Goal: Task Accomplishment & Management: Use online tool/utility

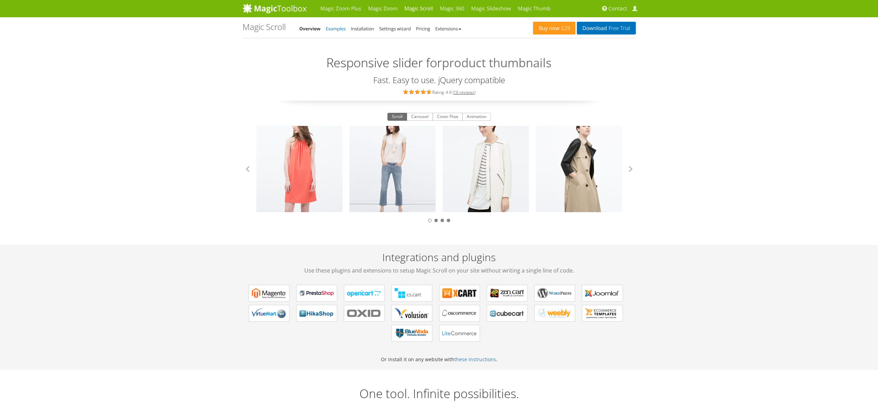
click at [339, 29] on link "Examples" at bounding box center [336, 29] width 20 height 6
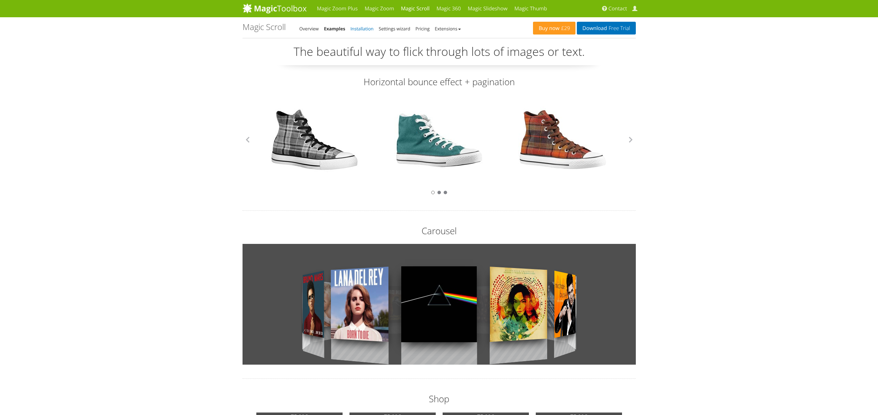
click at [363, 29] on link "Installation" at bounding box center [361, 29] width 23 height 6
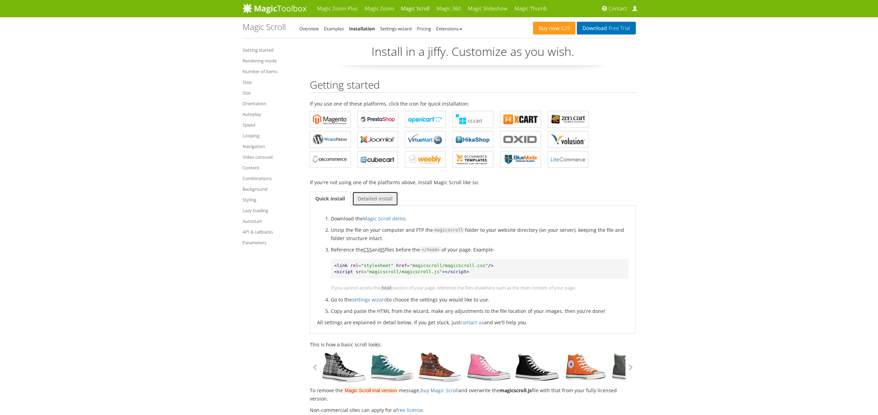
click at [370, 199] on link "Detailed install" at bounding box center [375, 198] width 46 height 14
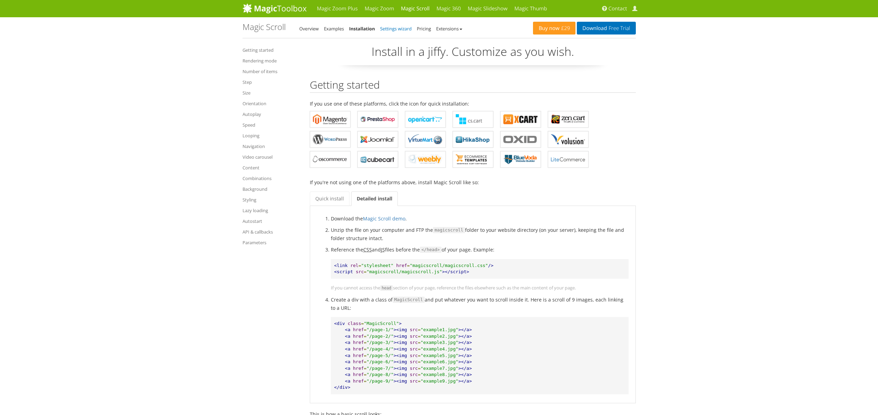
click at [401, 27] on link "Settings wizard" at bounding box center [396, 29] width 32 height 6
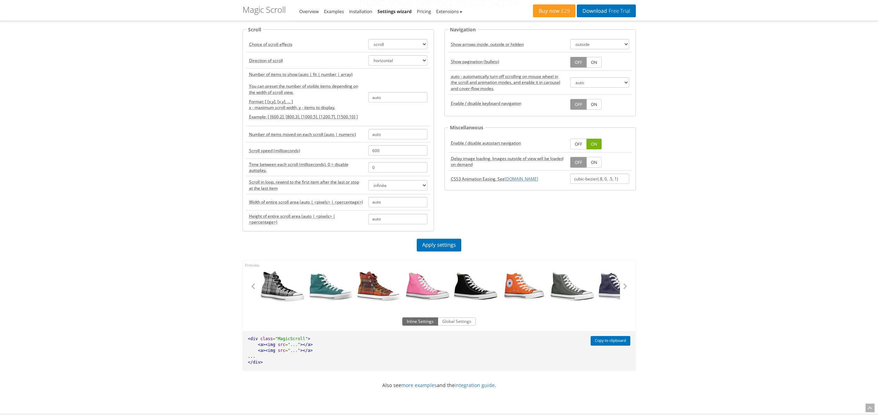
scroll to position [54, 0]
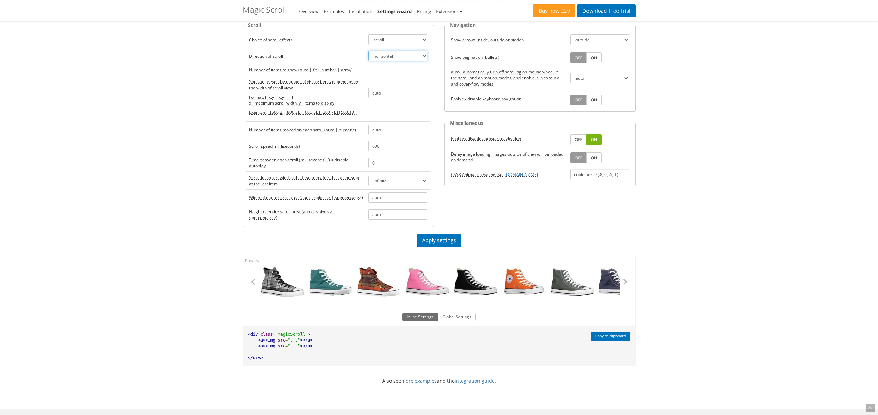
click at [384, 56] on select "horizontal vertical" at bounding box center [397, 56] width 59 height 10
click at [368, 51] on select "horizontal vertical" at bounding box center [397, 56] width 59 height 10
click at [389, 56] on select "horizontal vertical" at bounding box center [397, 56] width 59 height 10
click at [432, 241] on link "Apply settings" at bounding box center [439, 240] width 45 height 13
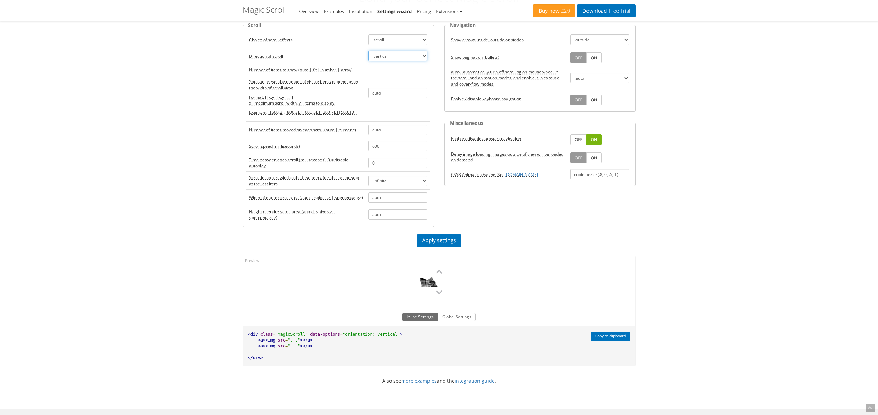
click at [387, 54] on select "horizontal vertical" at bounding box center [397, 56] width 59 height 10
select select "horizontal"
click at [368, 51] on select "horizontal vertical" at bounding box center [397, 56] width 59 height 10
click at [439, 244] on link "Apply settings" at bounding box center [439, 240] width 45 height 13
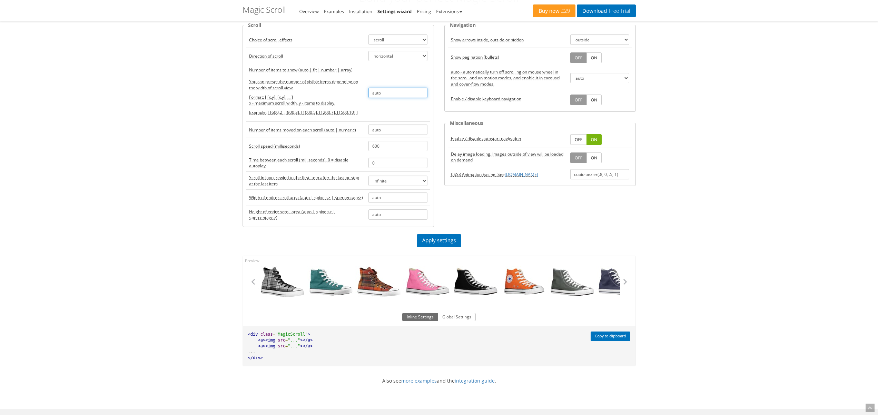
click at [380, 92] on input "auto" at bounding box center [397, 93] width 59 height 10
drag, startPoint x: 389, startPoint y: 91, endPoint x: 368, endPoint y: 91, distance: 20.4
click at [368, 91] on input "auto" at bounding box center [397, 93] width 59 height 10
click at [431, 240] on link "Apply settings" at bounding box center [439, 240] width 45 height 13
click at [378, 86] on td at bounding box center [398, 93] width 65 height 58
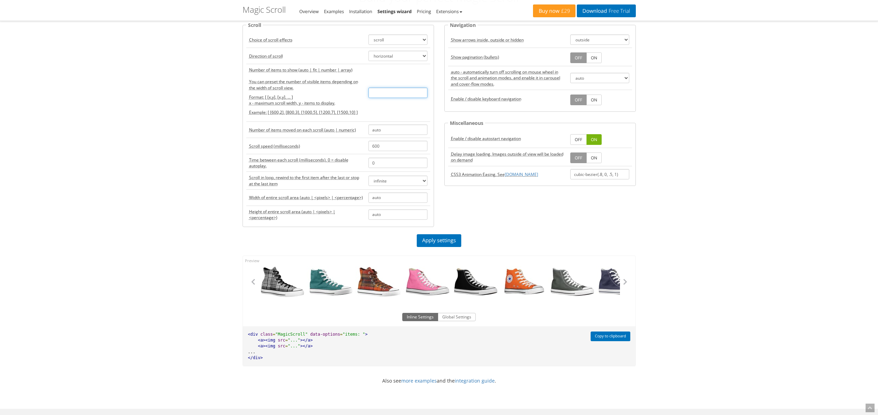
click at [393, 90] on input "text" at bounding box center [397, 93] width 59 height 10
type input "6"
click at [433, 237] on link "Apply settings" at bounding box center [439, 240] width 45 height 13
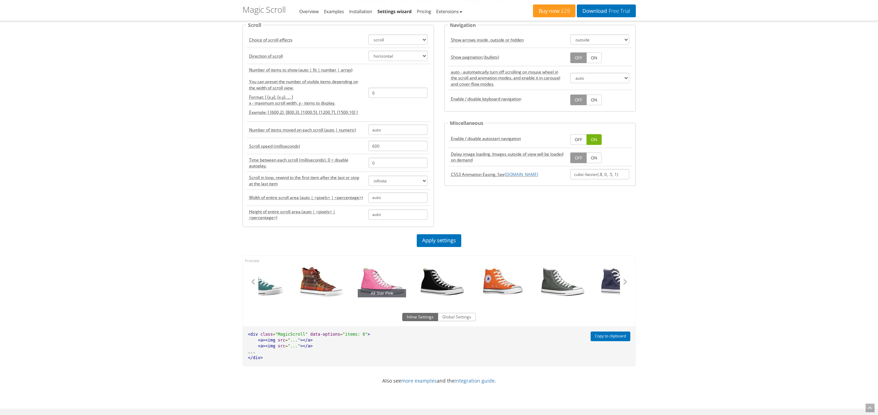
drag, startPoint x: 486, startPoint y: 278, endPoint x: 312, endPoint y: 274, distance: 174.6
click at [358, 274] on link "All Star Pink" at bounding box center [382, 281] width 48 height 31
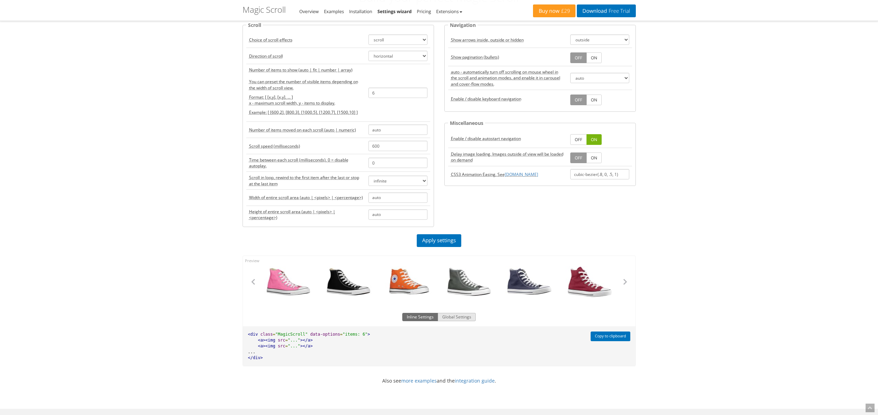
click at [451, 315] on button "Global Settings" at bounding box center [457, 317] width 38 height 8
click at [415, 319] on button "Inline Settings" at bounding box center [420, 317] width 36 height 8
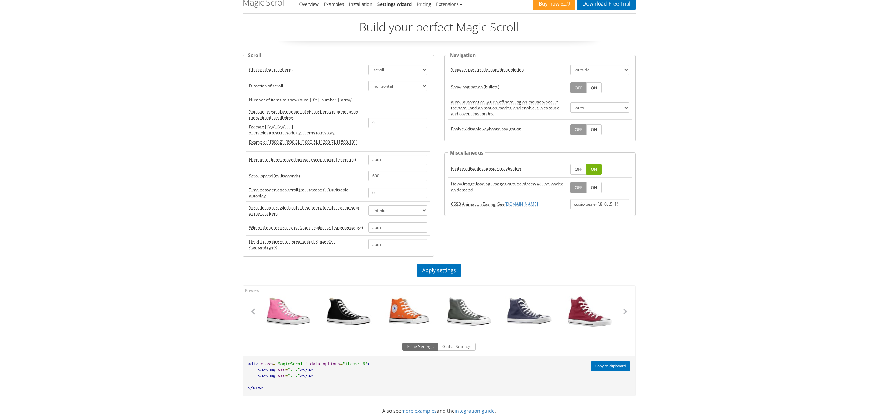
scroll to position [0, 0]
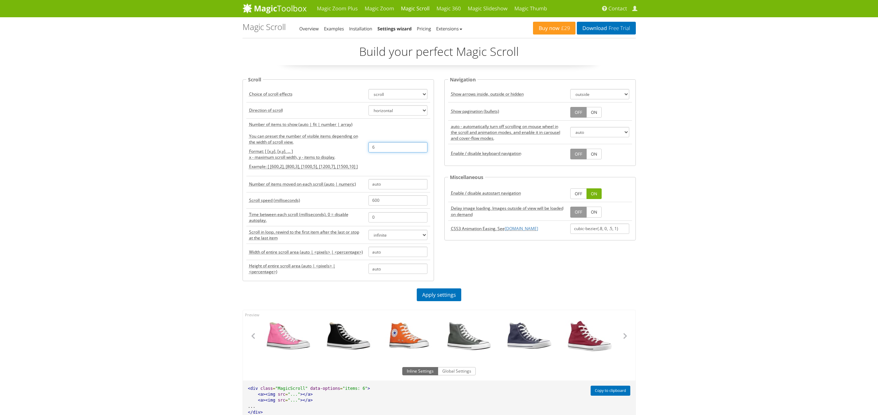
drag, startPoint x: 387, startPoint y: 143, endPoint x: 352, endPoint y: 146, distance: 35.6
click at [352, 146] on tr "Number of items to show (auto | fit | number | array) You can preset the number…" at bounding box center [338, 147] width 184 height 58
type input "auto"
click at [451, 293] on link "Apply settings" at bounding box center [439, 294] width 45 height 13
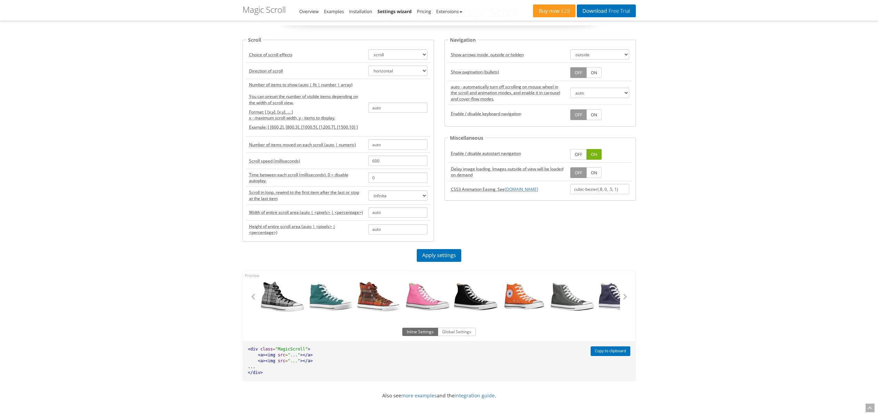
scroll to position [38, 0]
click at [396, 60] on td "scroll carousel cover-flow animation" at bounding box center [398, 55] width 65 height 16
click at [401, 57] on select "scroll carousel cover-flow animation" at bounding box center [397, 55] width 59 height 10
click at [368, 50] on select "scroll carousel cover-flow animation" at bounding box center [397, 55] width 59 height 10
click at [414, 54] on select "scroll carousel cover-flow animation" at bounding box center [397, 55] width 59 height 10
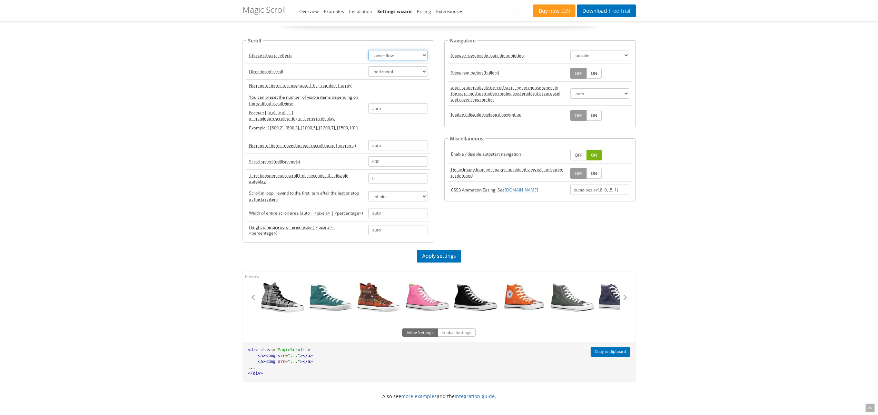
select select "scroll"
click at [368, 50] on select "scroll carousel cover-flow animation" at bounding box center [397, 55] width 59 height 10
drag, startPoint x: 382, startPoint y: 235, endPoint x: 366, endPoint y: 234, distance: 15.9
click at [367, 234] on td "auto" at bounding box center [398, 230] width 65 height 18
click at [379, 230] on input "auto" at bounding box center [397, 230] width 59 height 10
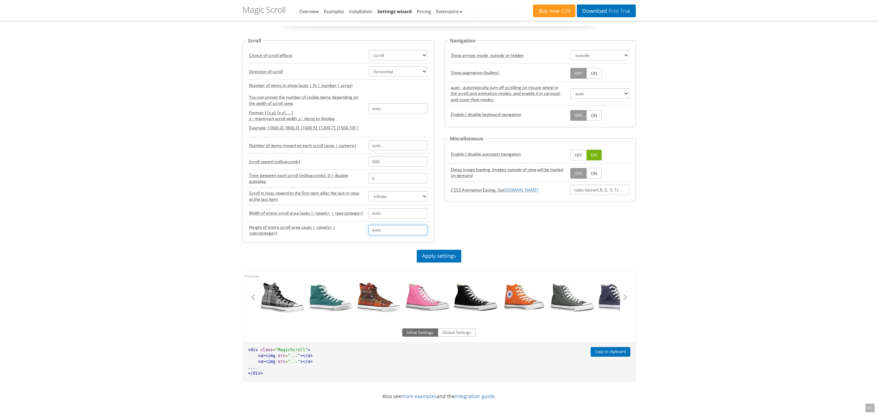
click at [381, 231] on input "auto" at bounding box center [397, 230] width 59 height 10
type input "100"
click at [433, 255] on link "Apply settings" at bounding box center [439, 256] width 45 height 13
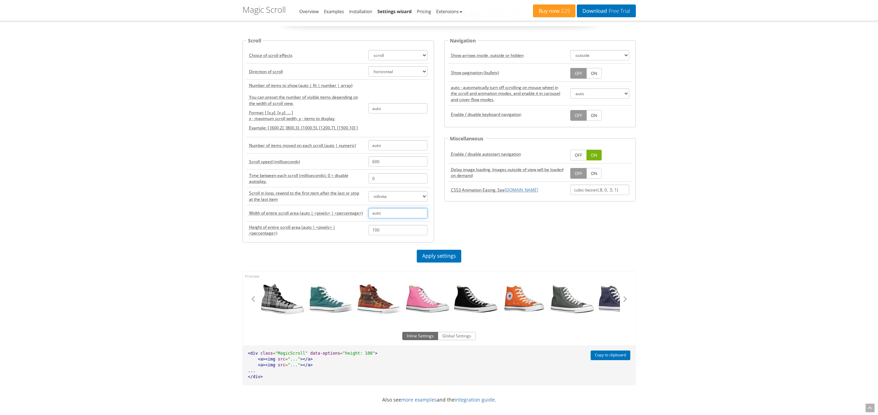
click at [386, 214] on input "auto" at bounding box center [397, 213] width 59 height 10
type input "100%"
click at [455, 253] on link "Apply settings" at bounding box center [439, 256] width 45 height 13
click at [412, 198] on select "infinite rewind off" at bounding box center [397, 196] width 59 height 10
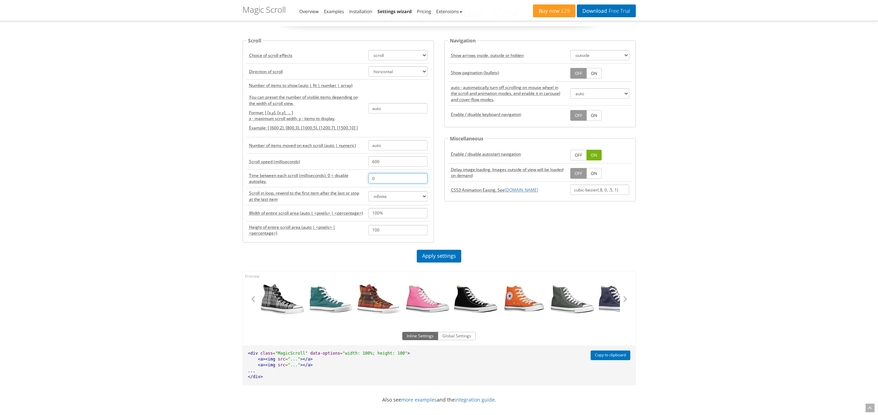
click at [395, 178] on input "0" at bounding box center [397, 178] width 59 height 10
click at [432, 256] on link "Apply settings" at bounding box center [439, 256] width 45 height 13
drag, startPoint x: 365, startPoint y: 177, endPoint x: 359, endPoint y: 178, distance: 5.6
click at [359, 178] on tr "Time between each scroll (milliseconds). 0 = disable autoplay. 7000" at bounding box center [338, 179] width 184 height 18
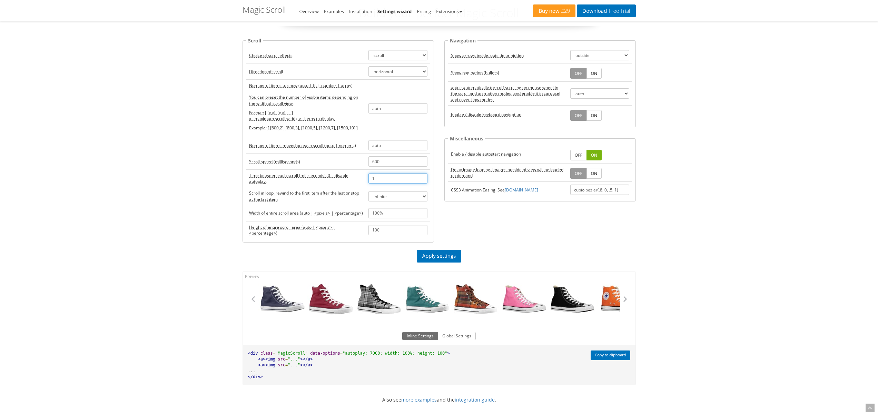
type input "1"
drag, startPoint x: 379, startPoint y: 161, endPoint x: 365, endPoint y: 164, distance: 15.0
click at [365, 164] on tr "Scroll speed (milliseconds) 600" at bounding box center [338, 162] width 184 height 16
type input "7000"
click at [446, 256] on link "Apply settings" at bounding box center [439, 256] width 45 height 13
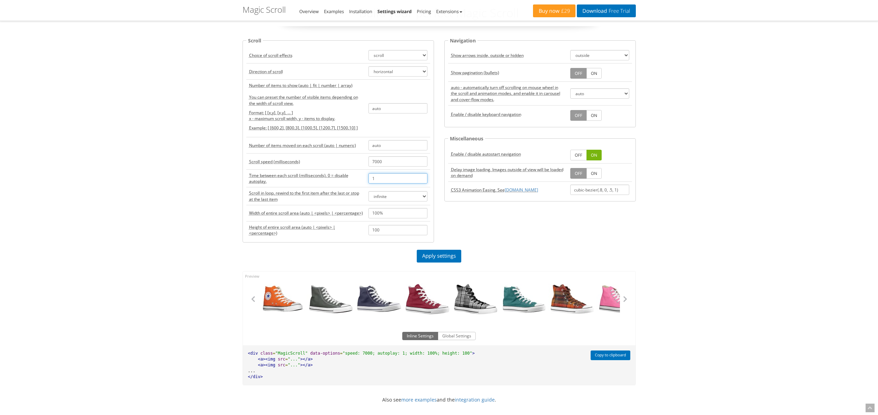
click at [388, 179] on input "1" at bounding box center [397, 178] width 59 height 10
type input "0"
click at [454, 258] on link "Apply settings" at bounding box center [439, 256] width 45 height 13
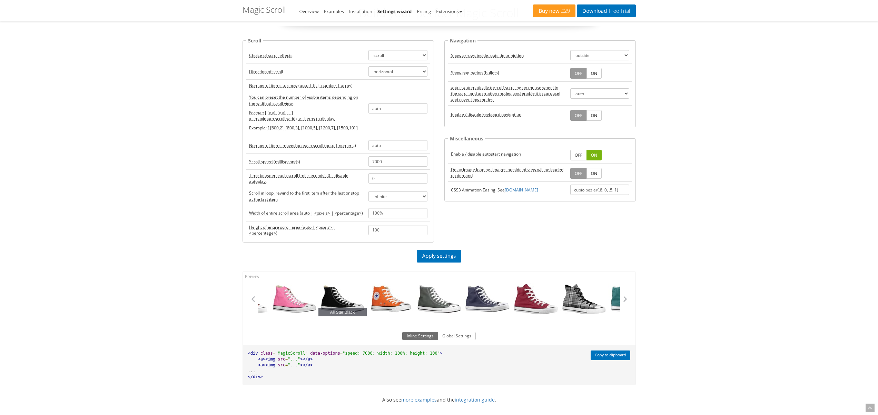
drag, startPoint x: 456, startPoint y: 305, endPoint x: 343, endPoint y: 303, distance: 112.8
click at [344, 304] on link "All Star Black" at bounding box center [342, 299] width 48 height 34
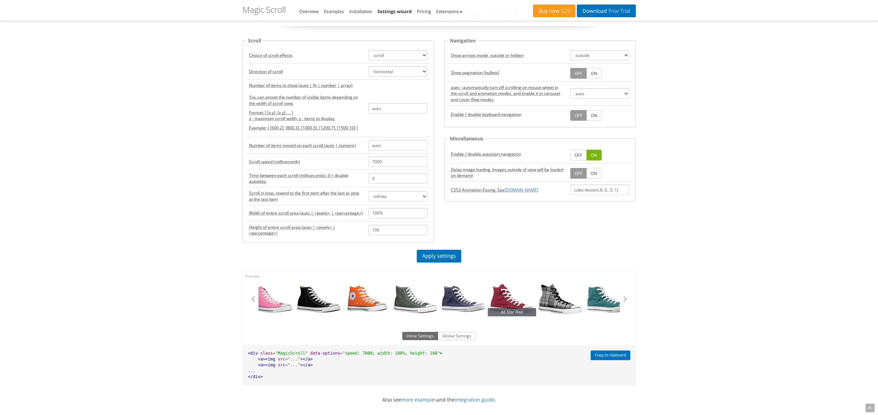
drag, startPoint x: 445, startPoint y: 307, endPoint x: 430, endPoint y: 307, distance: 14.8
click at [439, 307] on link "All Star Navy" at bounding box center [463, 299] width 48 height 34
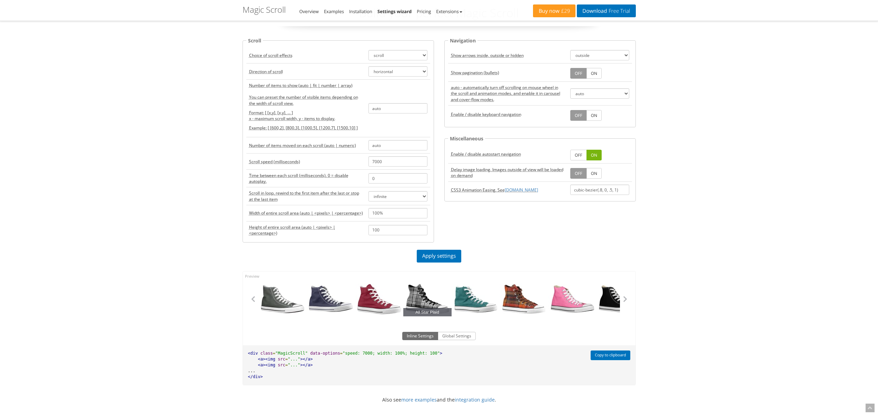
drag, startPoint x: 454, startPoint y: 308, endPoint x: 416, endPoint y: 307, distance: 37.6
click at [452, 307] on link "All Star Green" at bounding box center [476, 299] width 48 height 34
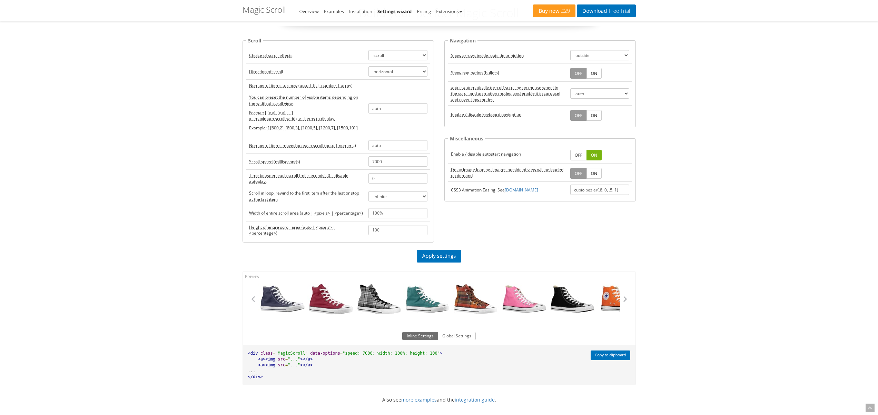
drag, startPoint x: 402, startPoint y: 304, endPoint x: 589, endPoint y: 318, distance: 187.5
click at [569, 317] on div "All Star Green All Star Tartan All Star Pink All Star Black All Star Orange All…" at bounding box center [439, 296] width 393 height 50
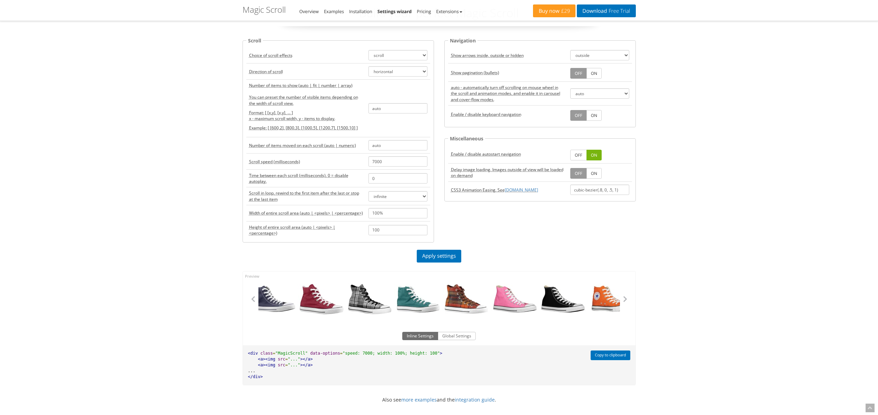
drag, startPoint x: 315, startPoint y: 310, endPoint x: 1058, endPoint y: 320, distance: 743.1
click at [878, 320] on html "Magic Zoom Plus Magic Zoom Magic Scroll Magic 360 Magic Slideshow Magic Thumb C…" at bounding box center [439, 260] width 878 height 596
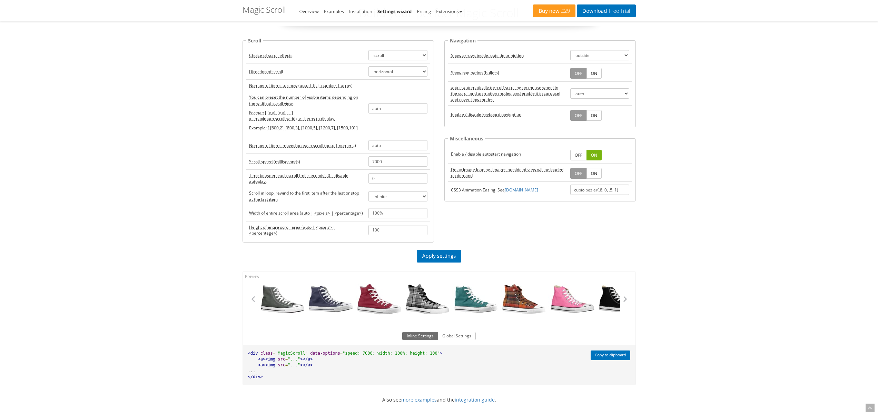
drag, startPoint x: 568, startPoint y: 296, endPoint x: 317, endPoint y: 282, distance: 251.5
click at [548, 282] on link "All Star Pink" at bounding box center [572, 299] width 48 height 34
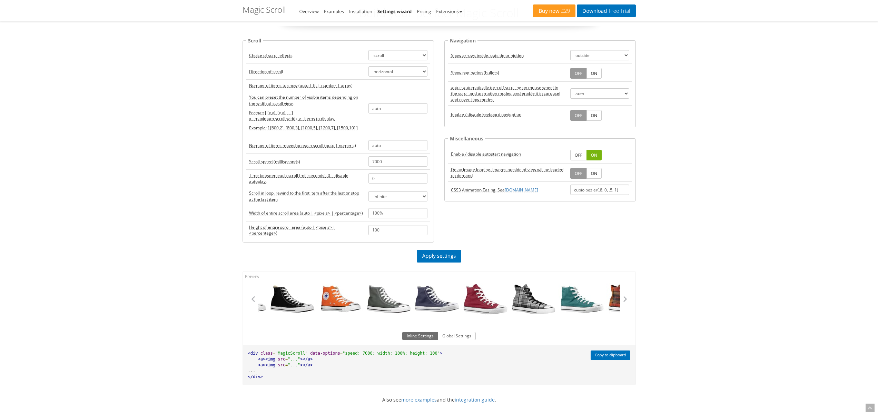
drag, startPoint x: 460, startPoint y: 291, endPoint x: 221, endPoint y: 287, distance: 238.8
click at [317, 286] on div "All Star Green All Star Tartan All Star Pink All Star Black All Star Orange All…" at bounding box center [304, 299] width 362 height 34
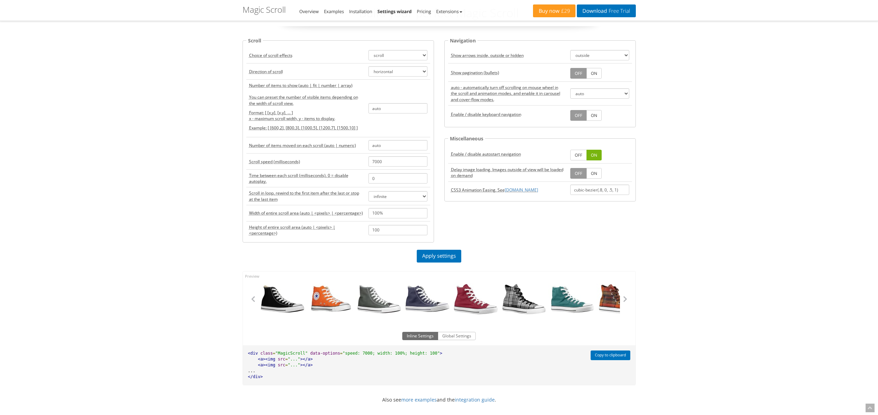
drag, startPoint x: 297, startPoint y: 292, endPoint x: 687, endPoint y: 302, distance: 389.9
click at [307, 302] on link "All Star Black" at bounding box center [282, 299] width 48 height 34
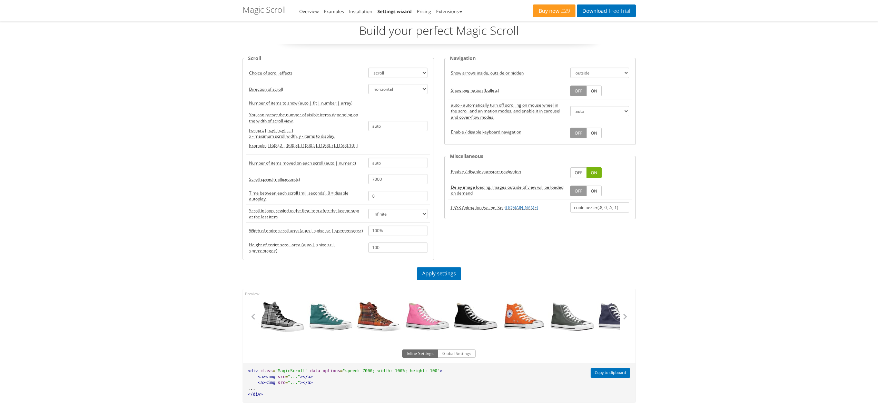
scroll to position [21, 0]
click at [460, 12] on link "Extensions" at bounding box center [449, 11] width 26 height 6
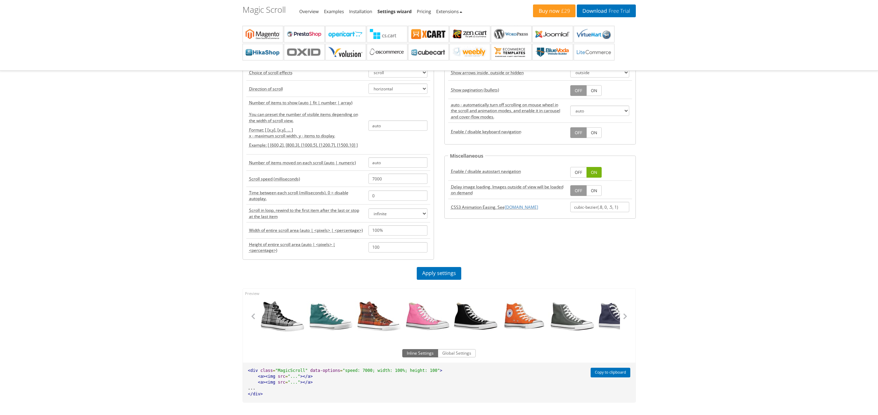
click at [733, 239] on div "Magic Zoom Plus Magic Zoom Magic Scroll Magic 360 Magic Slideshow Magic Thumb C…" at bounding box center [439, 277] width 878 height 596
click at [730, 235] on div "Magic Zoom Plus Magic Zoom Magic Scroll Magic 360 Magic Slideshow Magic Thumb C…" at bounding box center [439, 277] width 878 height 596
click at [462, 13] on link "Extensions" at bounding box center [449, 11] width 26 height 6
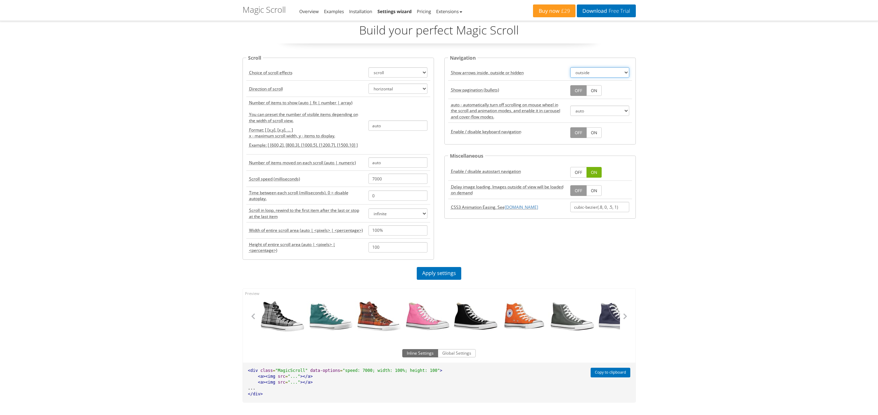
click at [607, 73] on select "outside inside off" at bounding box center [599, 72] width 59 height 10
select select "off"
click at [570, 67] on select "outside inside off" at bounding box center [599, 72] width 59 height 10
click at [593, 110] on select "auto true false" at bounding box center [599, 111] width 59 height 10
click at [437, 269] on link "Apply settings" at bounding box center [439, 273] width 45 height 13
